Goal: Task Accomplishment & Management: Manage account settings

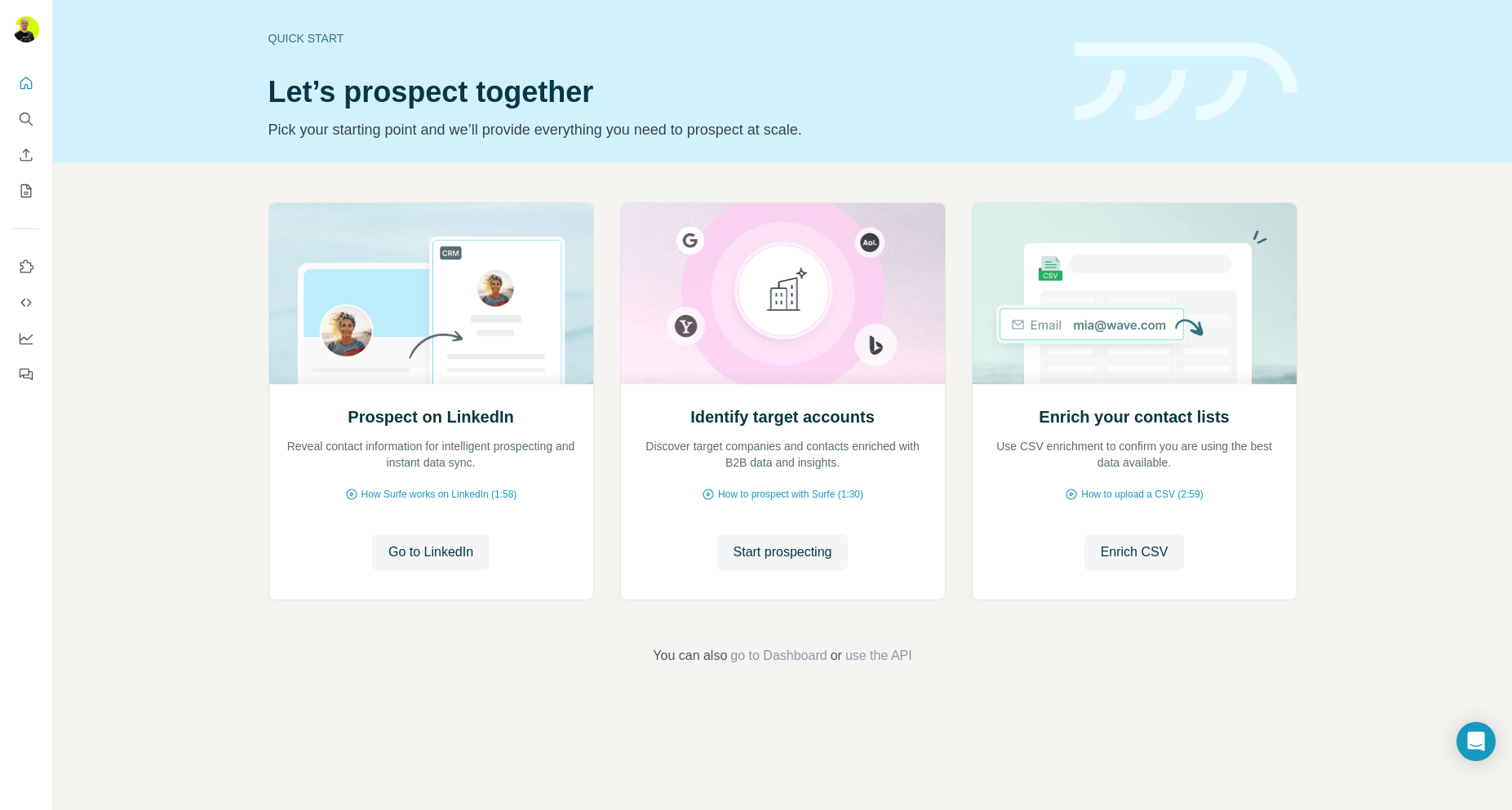
drag, startPoint x: 284, startPoint y: 641, endPoint x: 199, endPoint y: 594, distance: 97.1
click at [199, 594] on div "Prospect on LinkedIn Reveal contact information for intelligent prospecting and…" at bounding box center [782, 434] width 1459 height 542
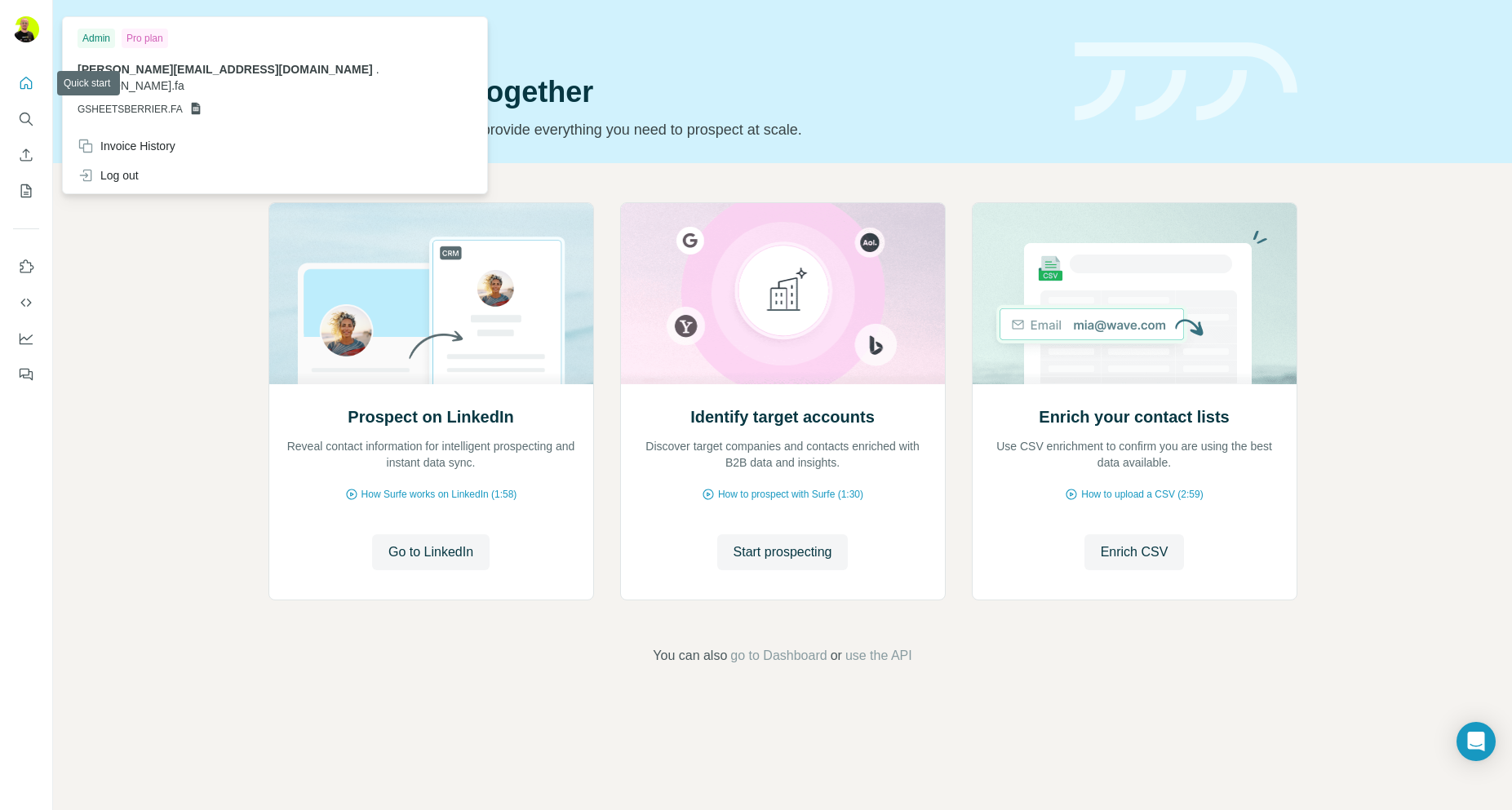
click at [20, 34] on img at bounding box center [26, 30] width 26 height 26
click at [135, 137] on div "Invoice History" at bounding box center [125, 146] width 98 height 17
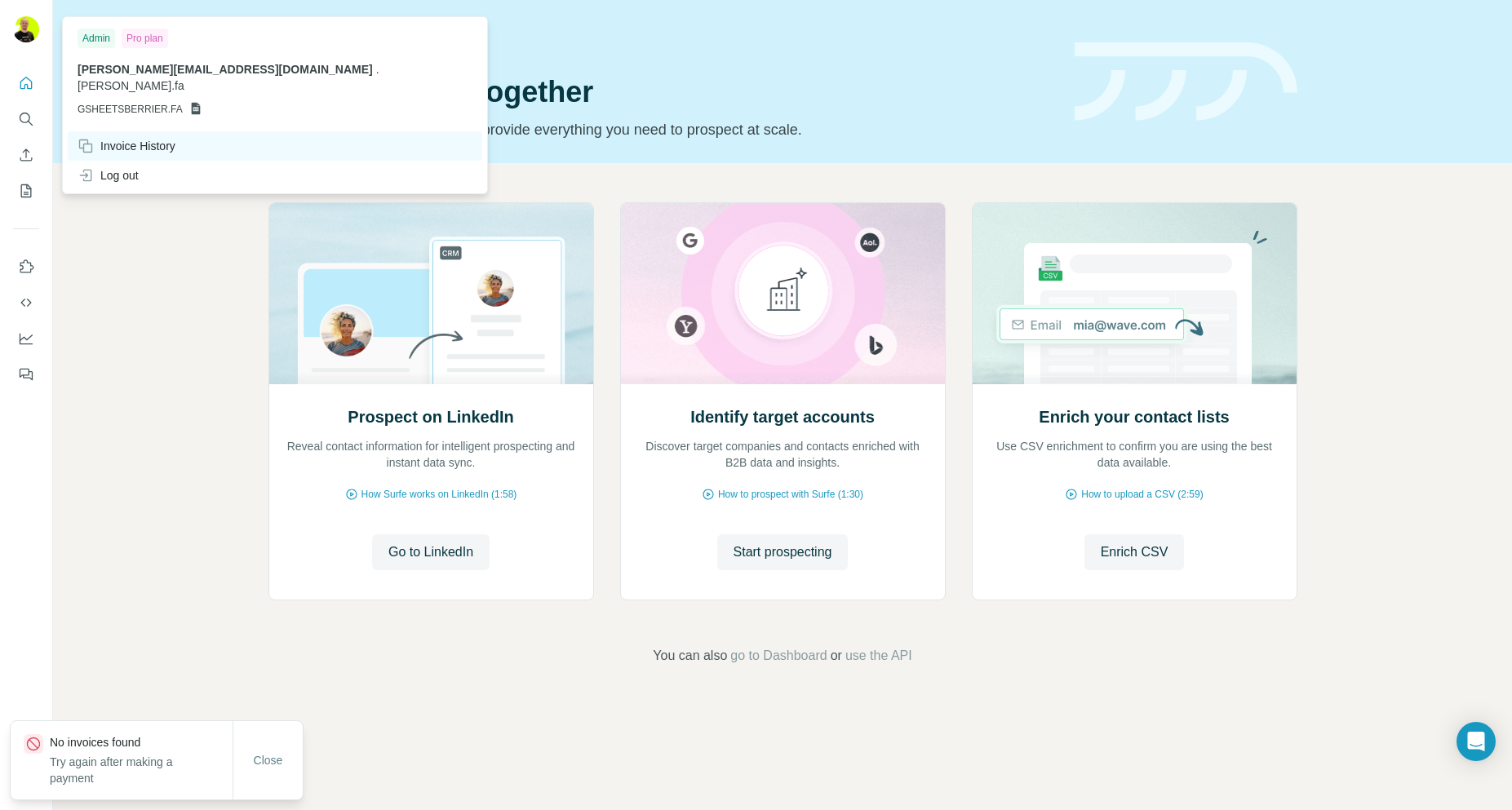
click at [135, 137] on div "Invoice History" at bounding box center [125, 146] width 98 height 17
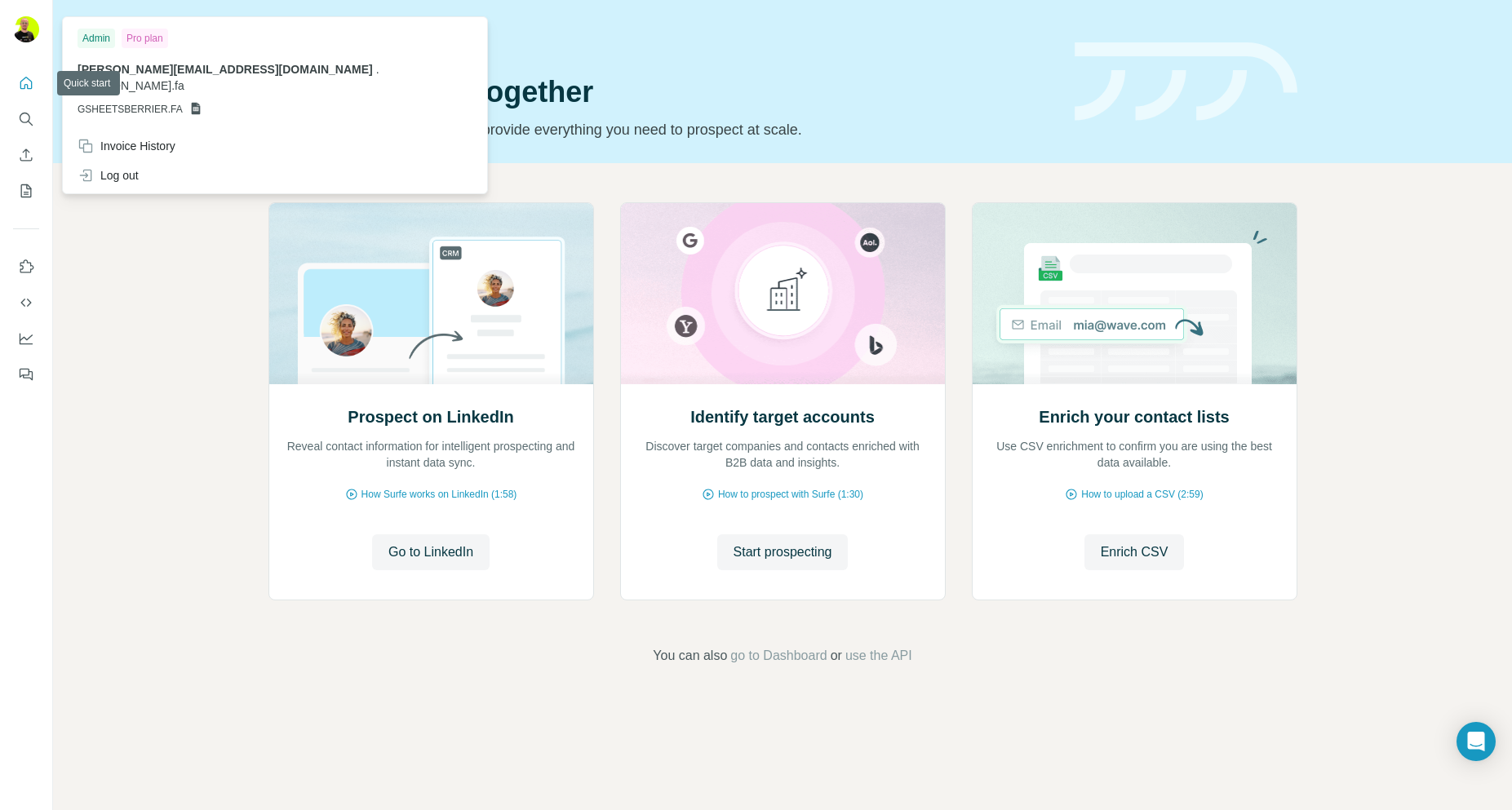
click at [124, 272] on div "Prospect on LinkedIn Reveal contact information for intelligent prospecting and…" at bounding box center [782, 434] width 1459 height 542
